Goal: Information Seeking & Learning: Check status

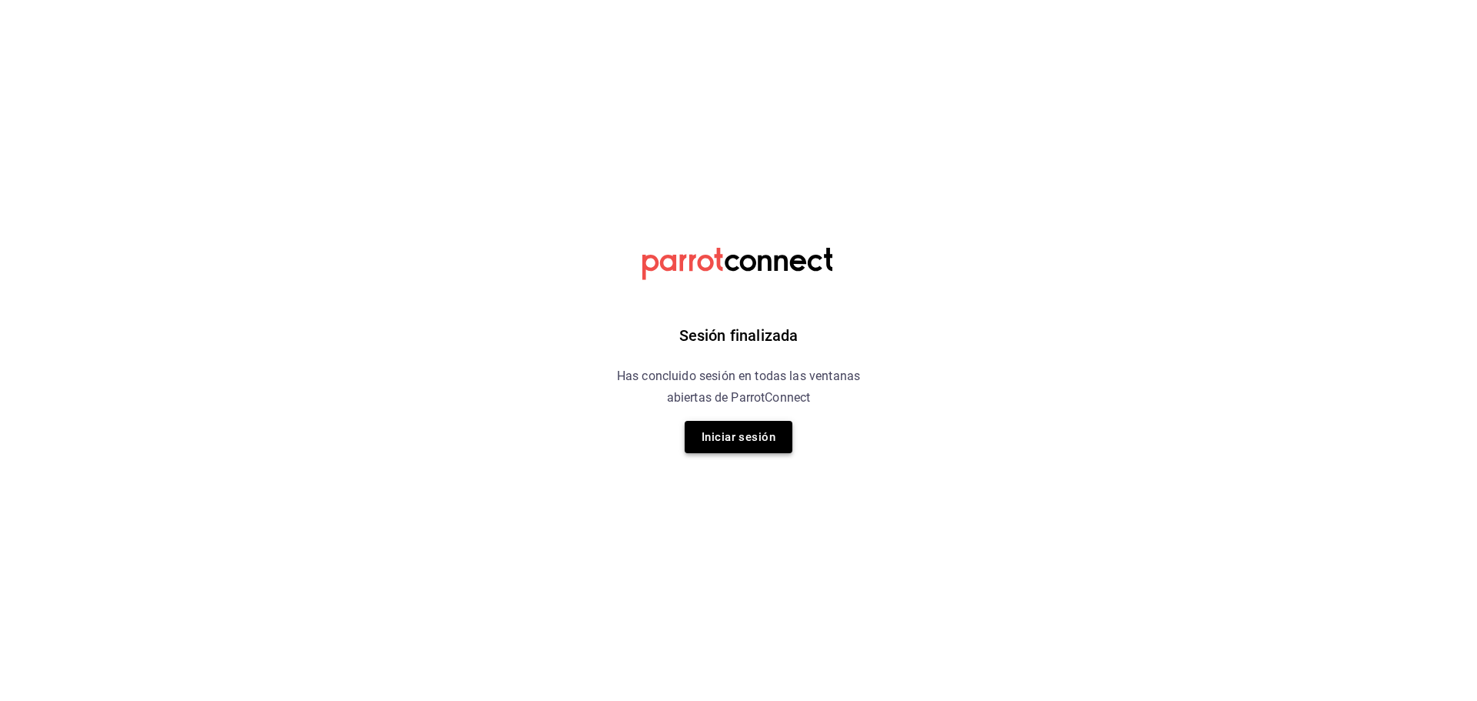
click at [711, 427] on button "Iniciar sesión" at bounding box center [739, 437] width 108 height 32
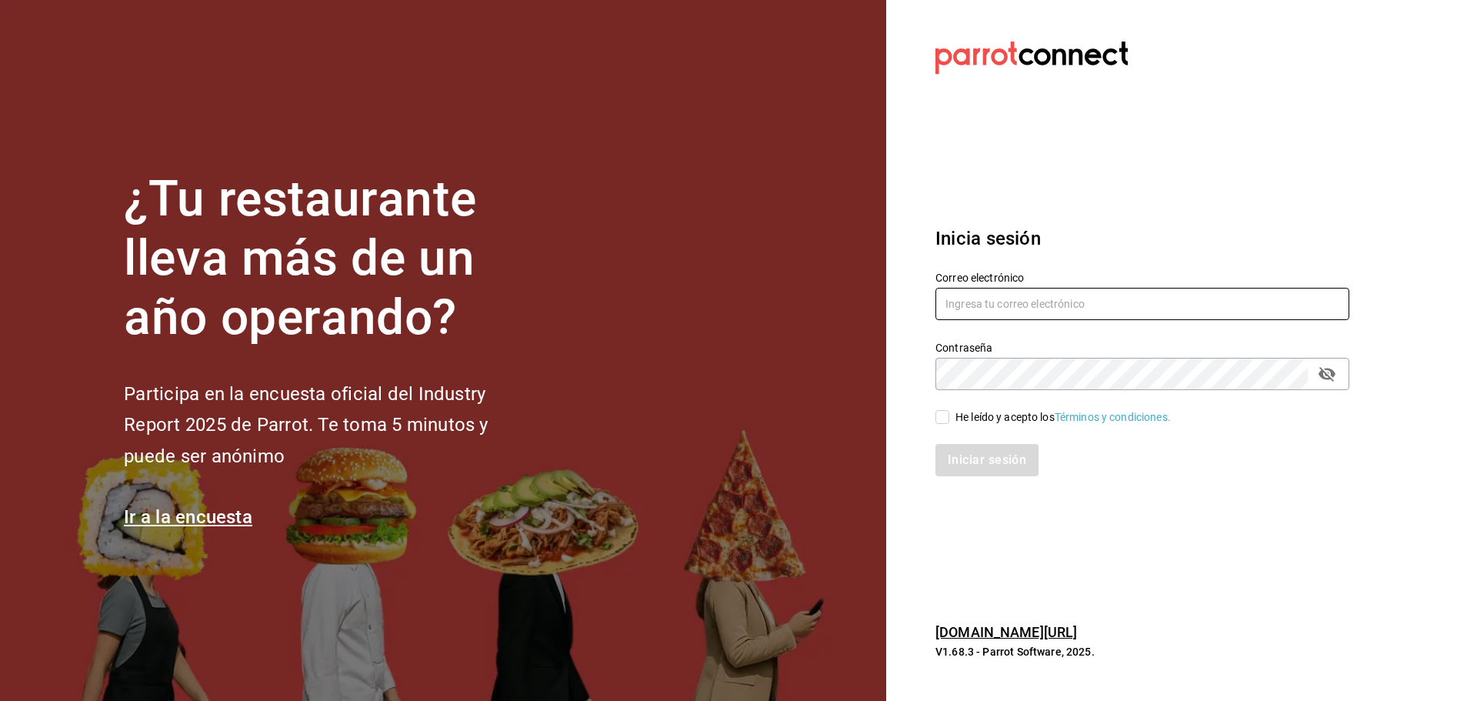
type input "[PERSON_NAME][EMAIL_ADDRESS][PERSON_NAME][DOMAIN_NAME]"
click at [949, 416] on span "He leído y acepto los Términos y condiciones." at bounding box center [1060, 417] width 222 height 16
click at [949, 416] on input "He leído y acepto los Términos y condiciones." at bounding box center [942, 417] width 14 height 14
checkbox input "true"
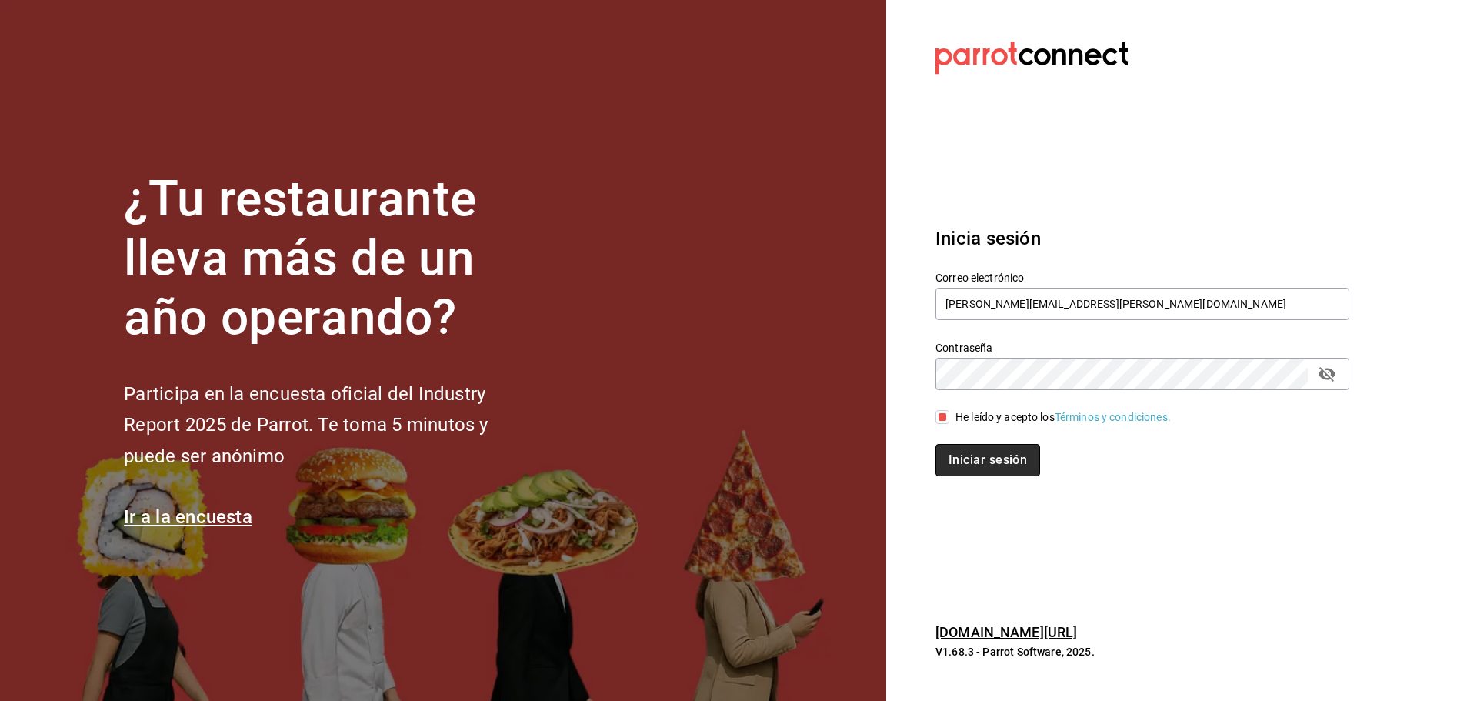
click at [980, 465] on button "Iniciar sesión" at bounding box center [987, 460] width 105 height 32
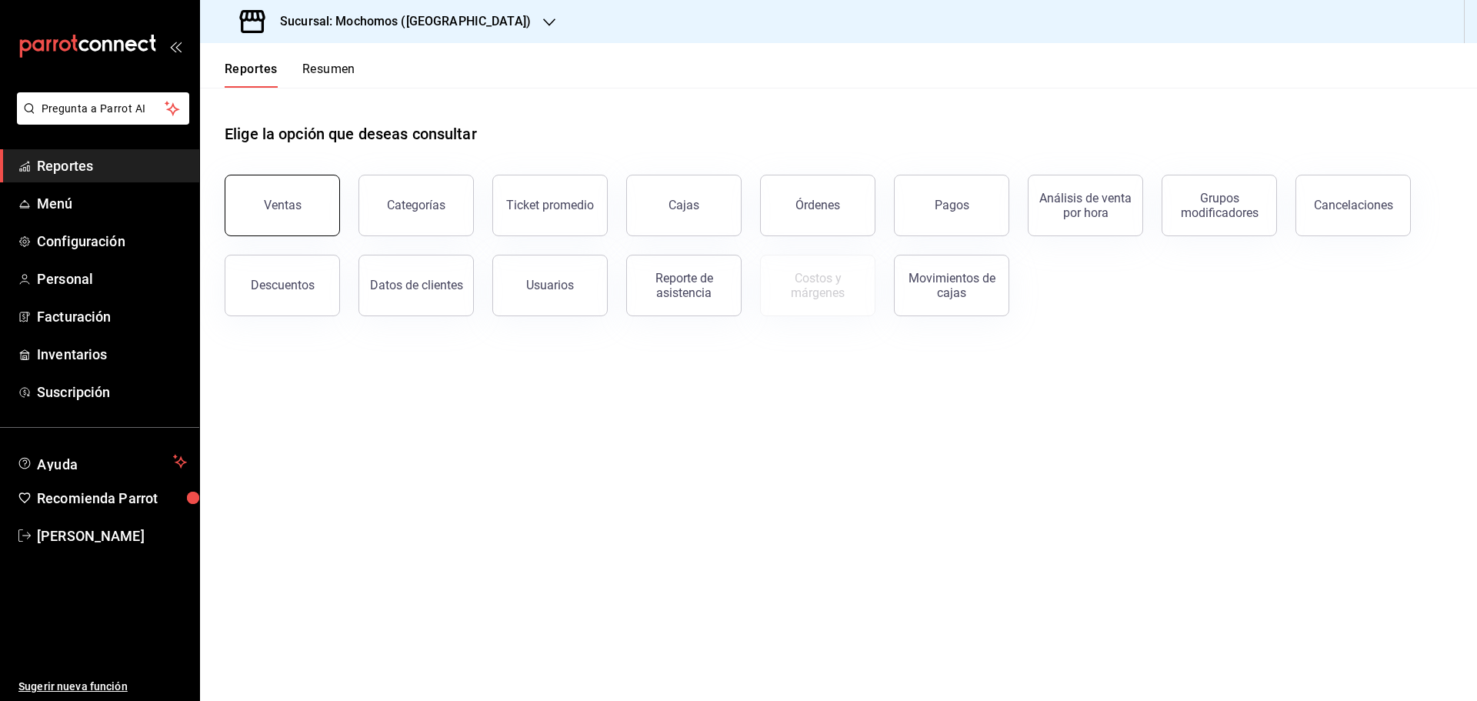
click at [261, 201] on button "Ventas" at bounding box center [282, 206] width 115 height 62
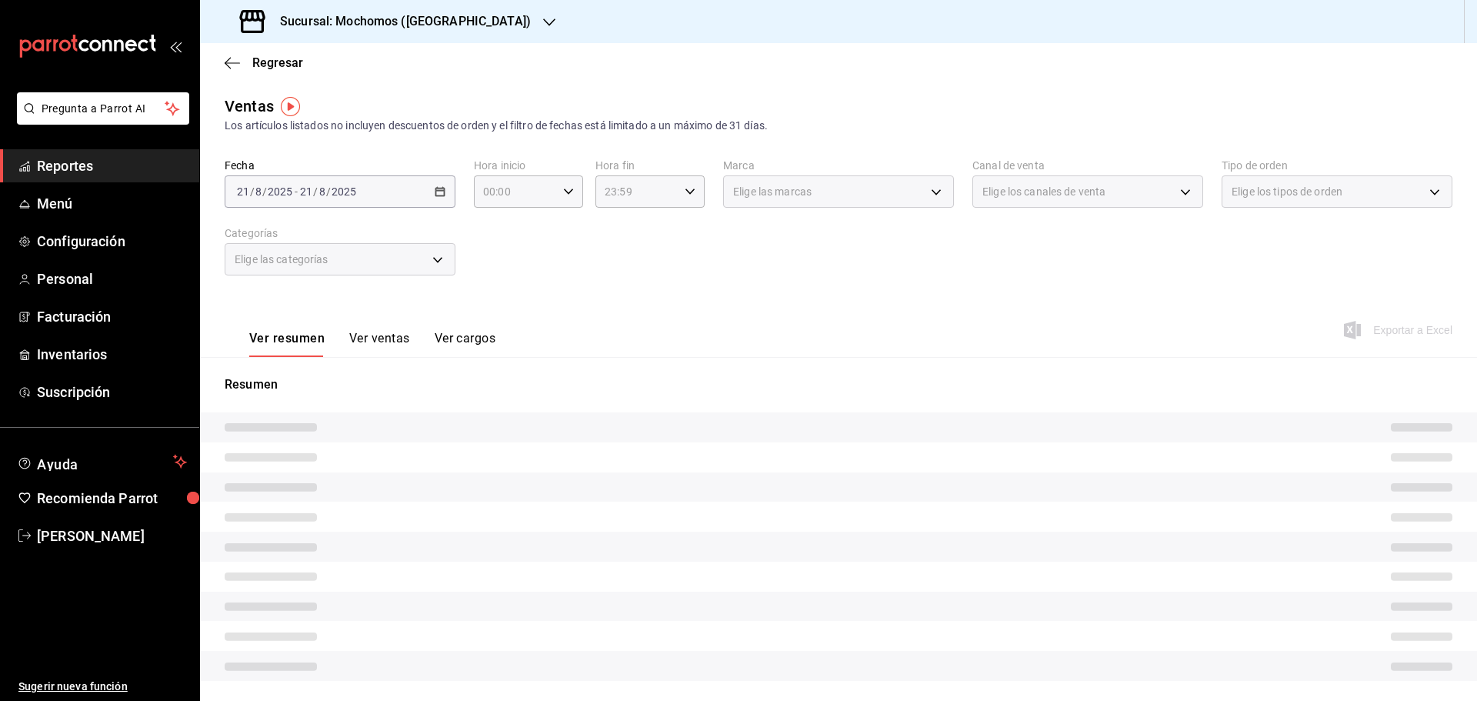
click at [379, 22] on h3 "Sucursal: Mochomos ([GEOGRAPHIC_DATA])" at bounding box center [399, 21] width 263 height 18
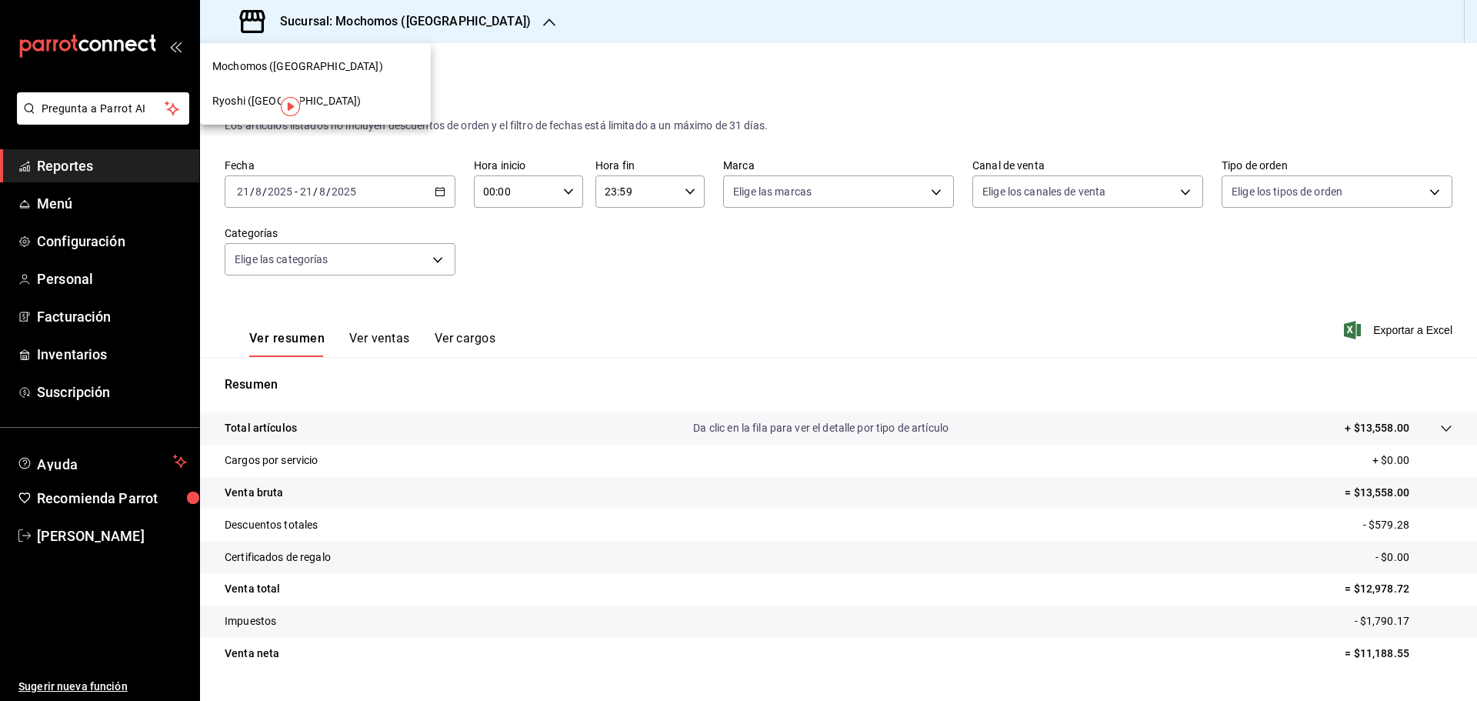
click at [379, 22] on div at bounding box center [738, 350] width 1477 height 701
click at [435, 195] on icon "button" at bounding box center [440, 191] width 11 height 11
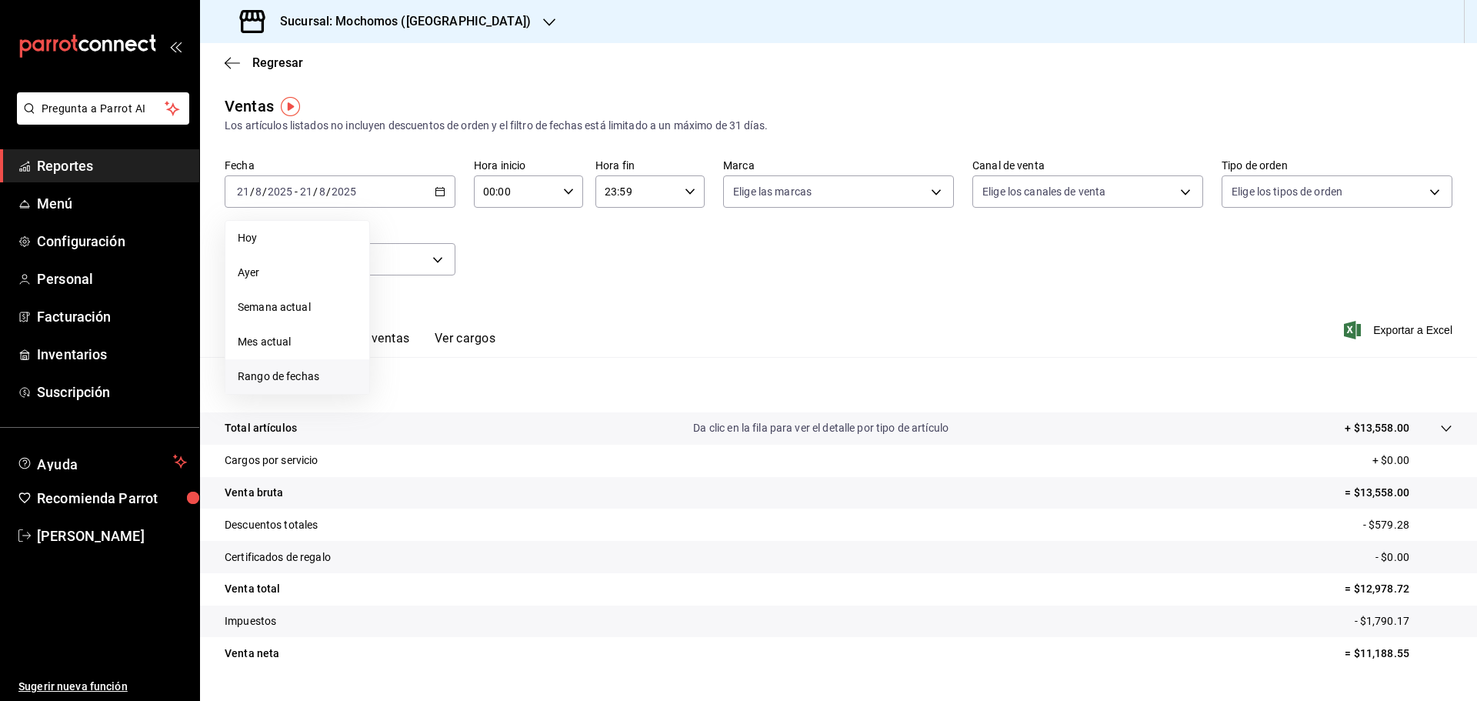
click at [322, 377] on span "Rango de fechas" at bounding box center [297, 376] width 119 height 16
click at [435, 392] on button "19" at bounding box center [428, 396] width 27 height 28
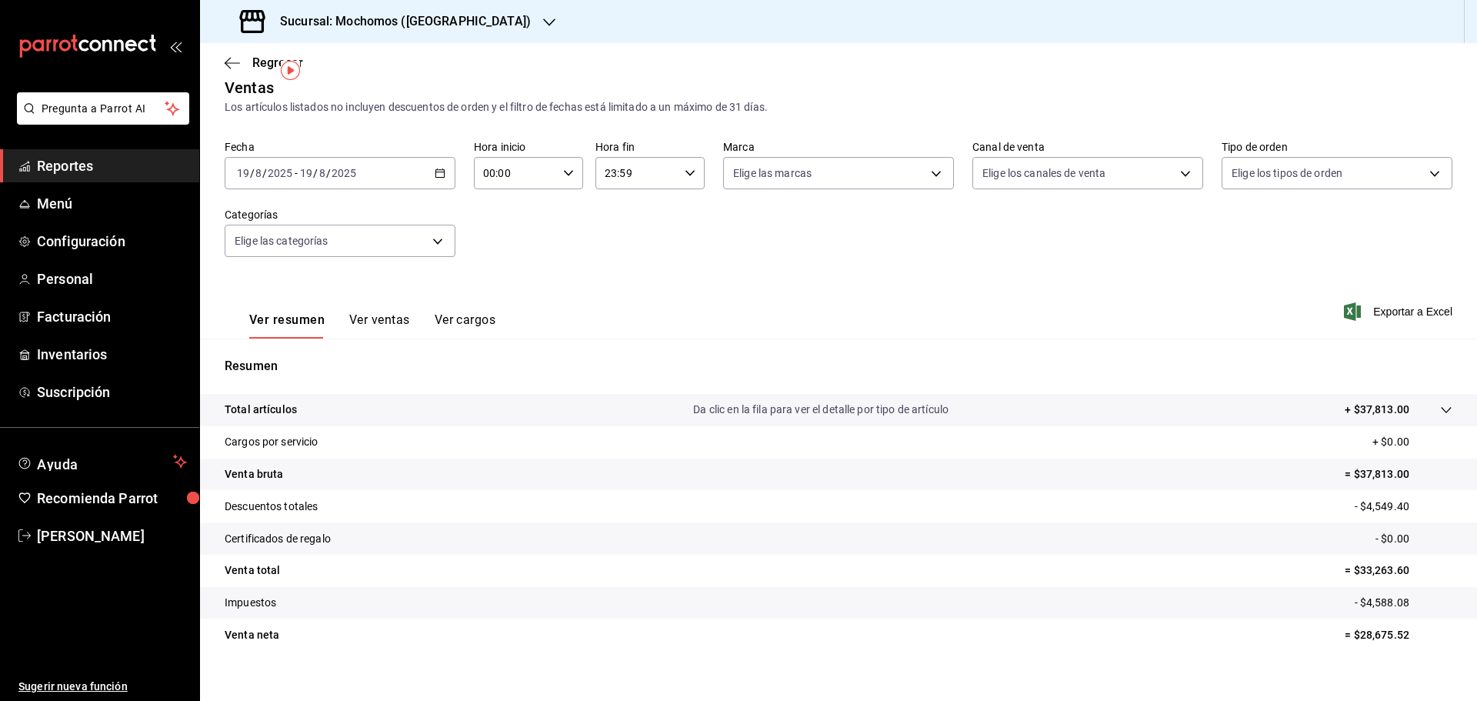
scroll to position [36, 0]
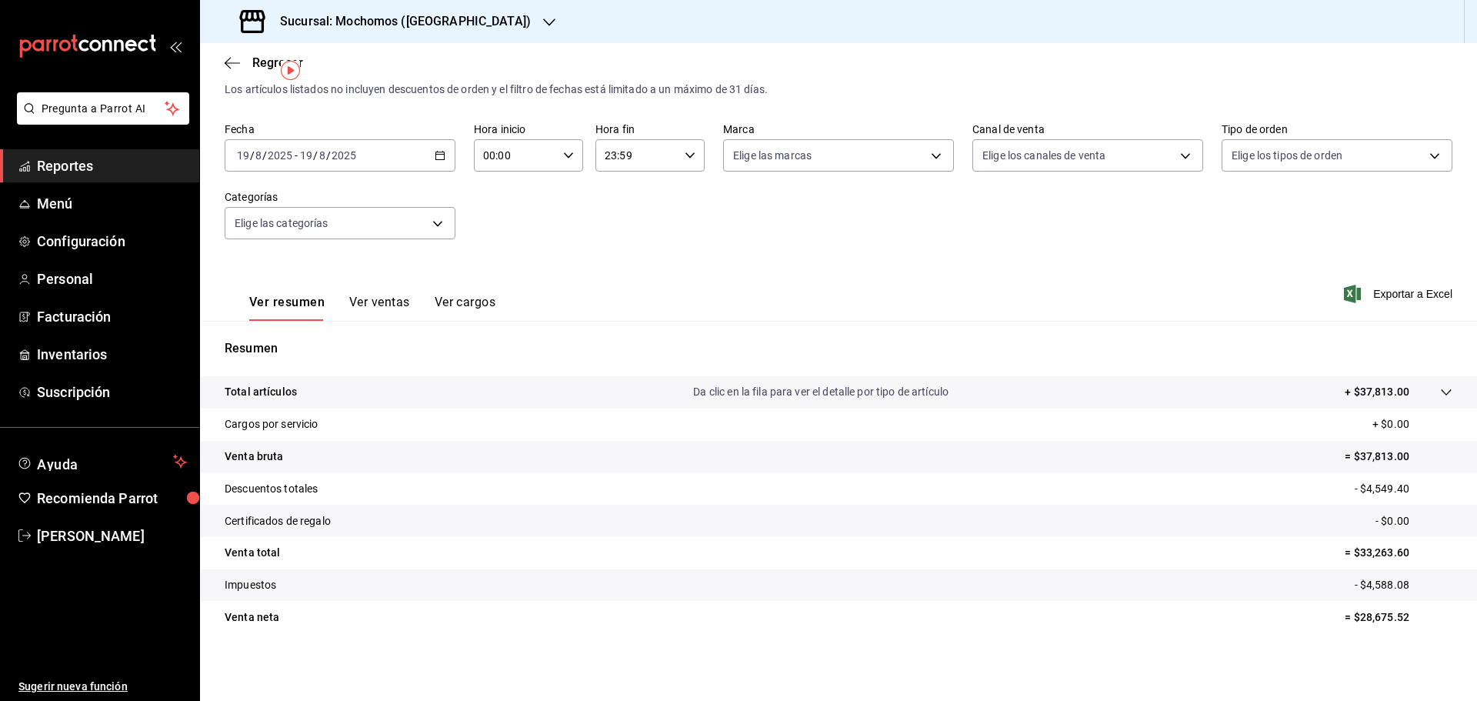
click at [410, 154] on div "2025-08-19 19 / 8 / 2025 - 2025-08-19 19 / 8 / 2025" at bounding box center [340, 155] width 231 height 32
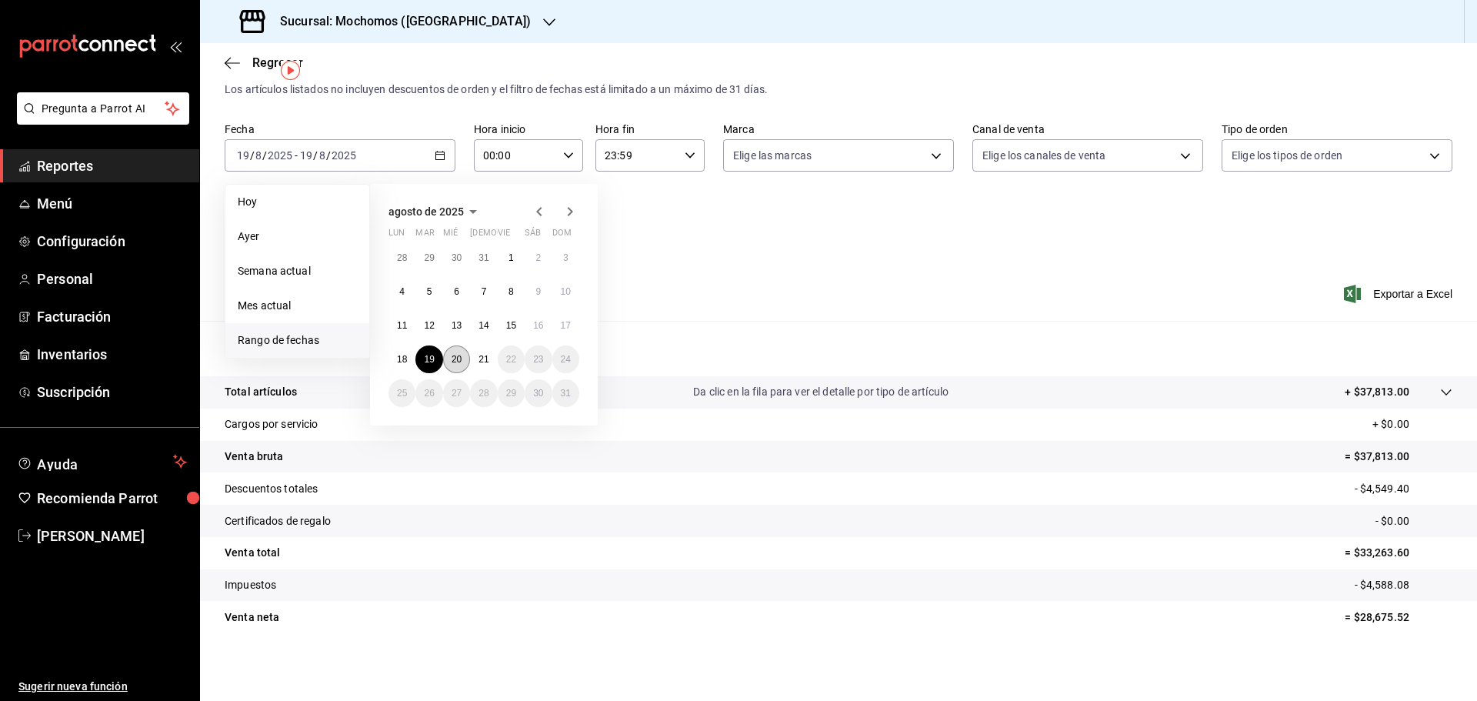
click at [452, 365] on button "20" at bounding box center [456, 359] width 27 height 28
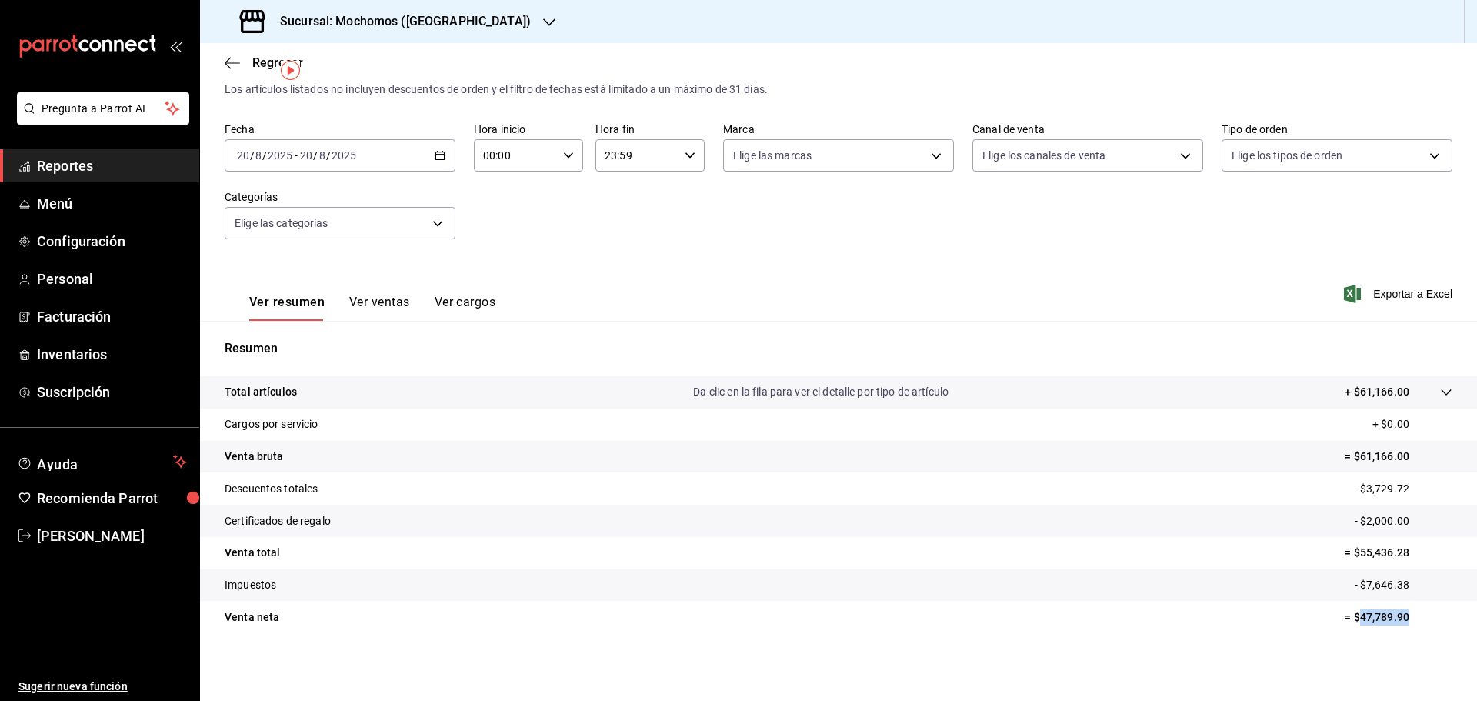
drag, startPoint x: 1351, startPoint y: 621, endPoint x: 1403, endPoint y: 625, distance: 51.6
click at [1403, 625] on p "= $47,789.90" at bounding box center [1399, 617] width 108 height 16
copy p "47,789.90"
